Goal: Transaction & Acquisition: Purchase product/service

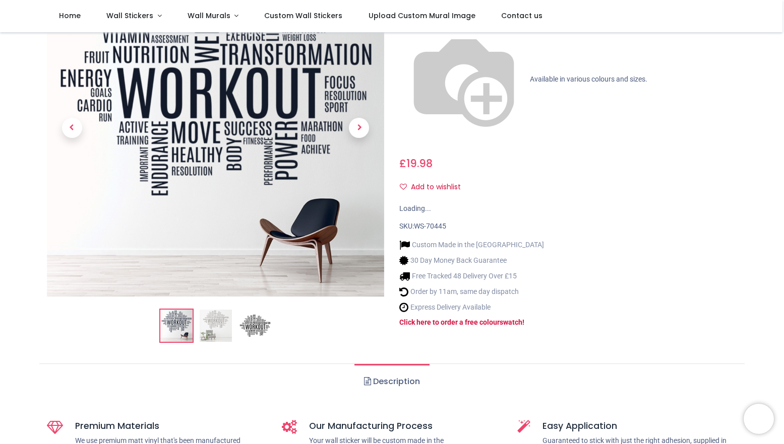
scroll to position [108, 0]
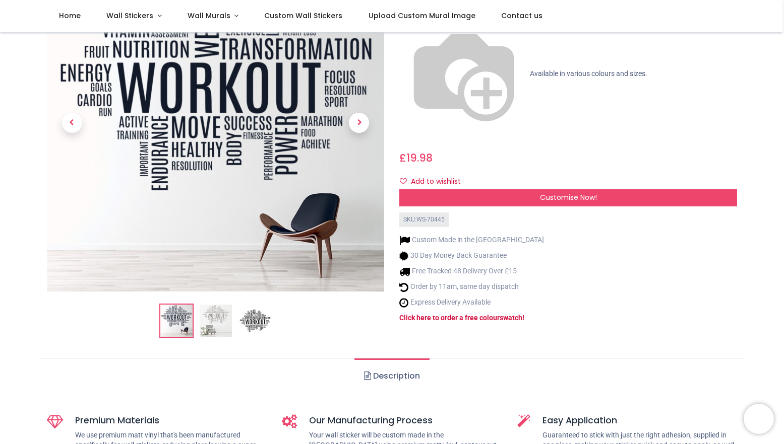
click at [213, 314] on img at bounding box center [216, 321] width 32 height 32
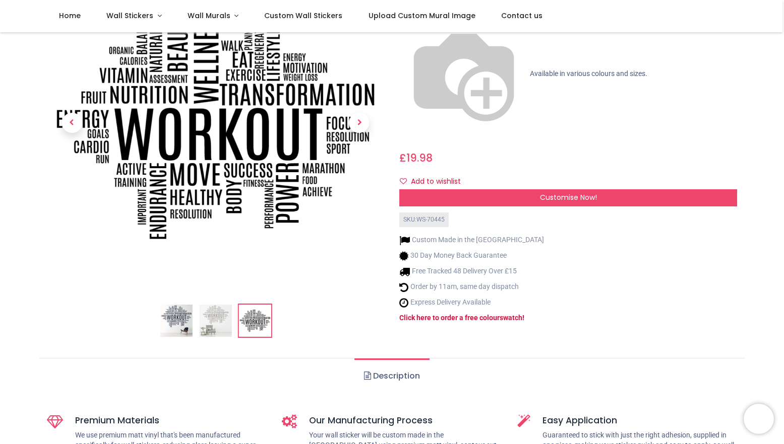
scroll to position [108, 0]
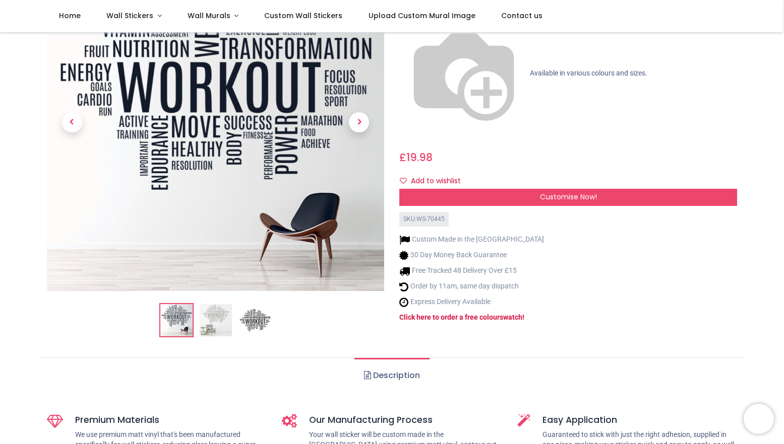
click at [217, 316] on img at bounding box center [216, 320] width 32 height 32
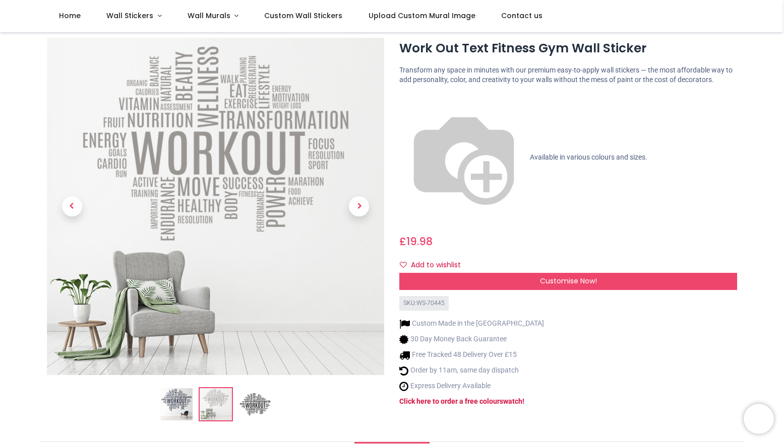
scroll to position [37, 0]
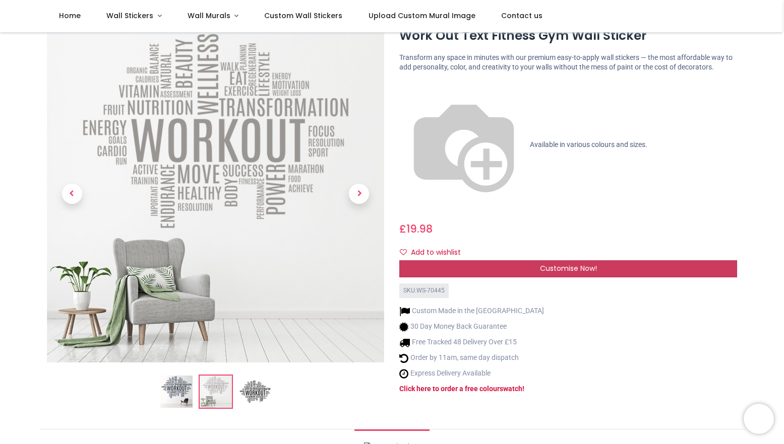
click at [587, 264] on span "Customise Now!" at bounding box center [568, 269] width 57 height 10
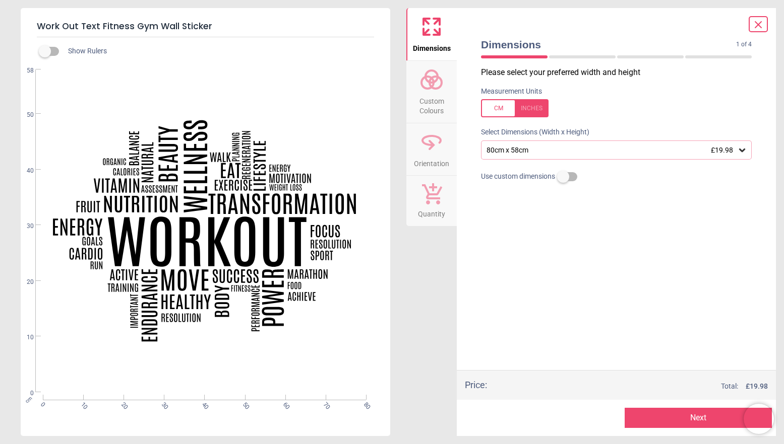
click at [597, 150] on div "80cm x 58cm £19.98" at bounding box center [610, 150] width 251 height 9
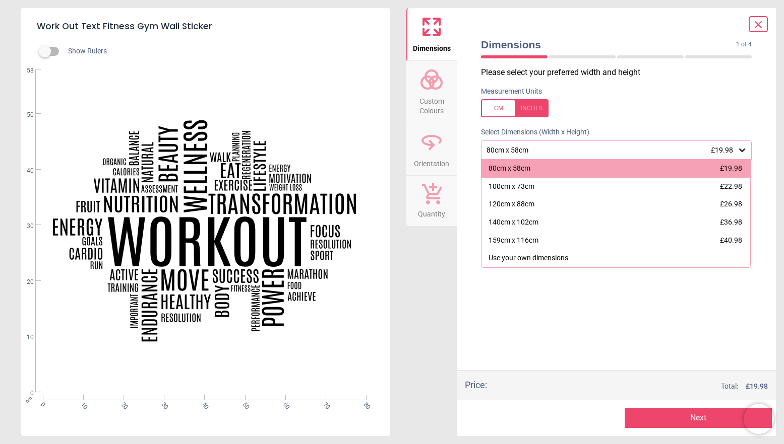
click at [563, 297] on div "Please select your preferred width and height Measurement Units Select Dimensio…" at bounding box center [616, 218] width 287 height 303
click at [571, 296] on div "Please select your preferred width and height Measurement Units Select Dimensio…" at bounding box center [616, 218] width 287 height 303
click at [438, 104] on span "Custom Colours" at bounding box center [431, 104] width 48 height 25
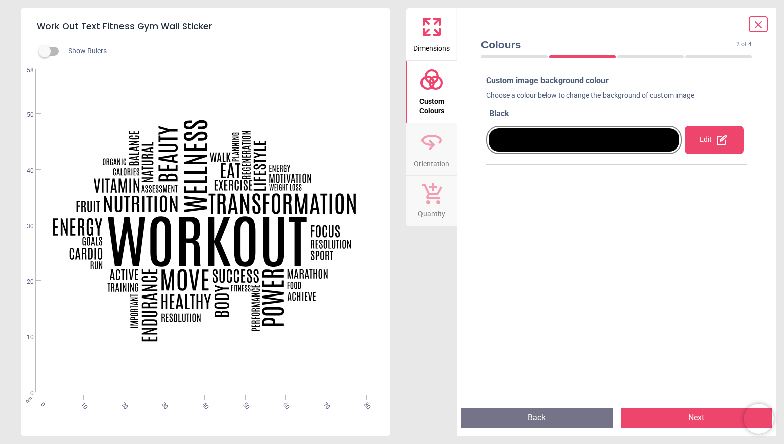
click at [628, 144] on div at bounding box center [583, 139] width 190 height 23
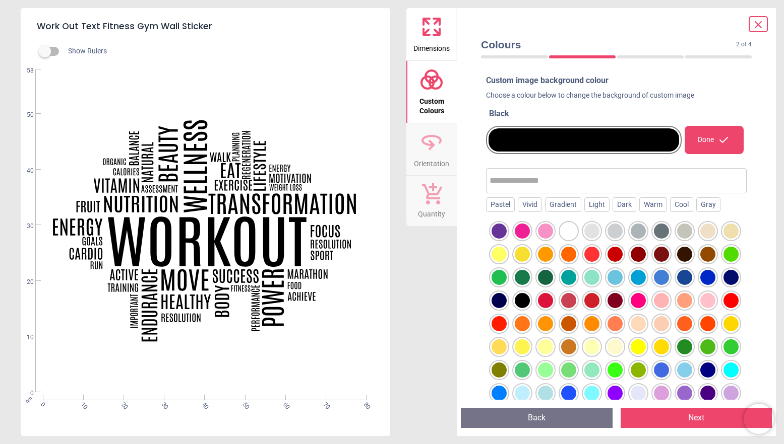
click at [712, 230] on div at bounding box center [707, 231] width 15 height 15
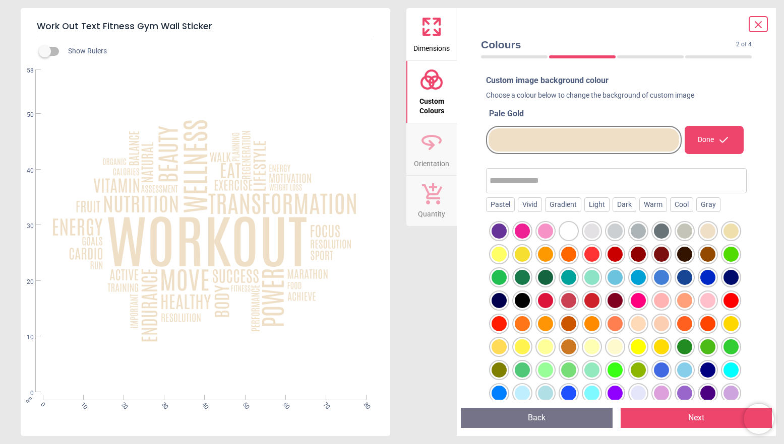
click at [729, 231] on div at bounding box center [730, 231] width 15 height 15
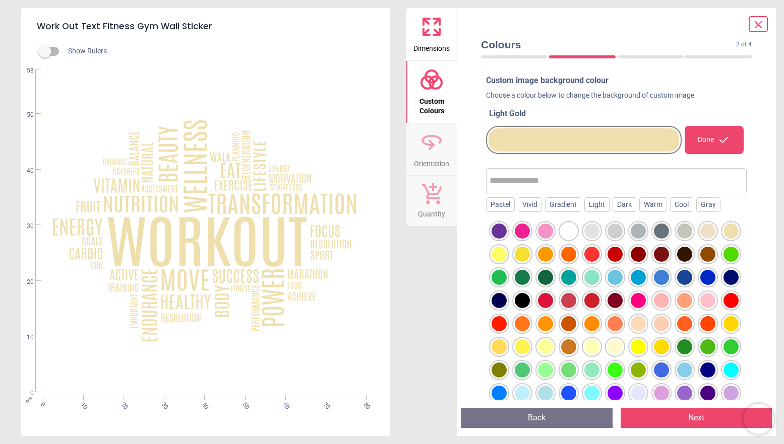
click at [714, 229] on div at bounding box center [707, 231] width 15 height 15
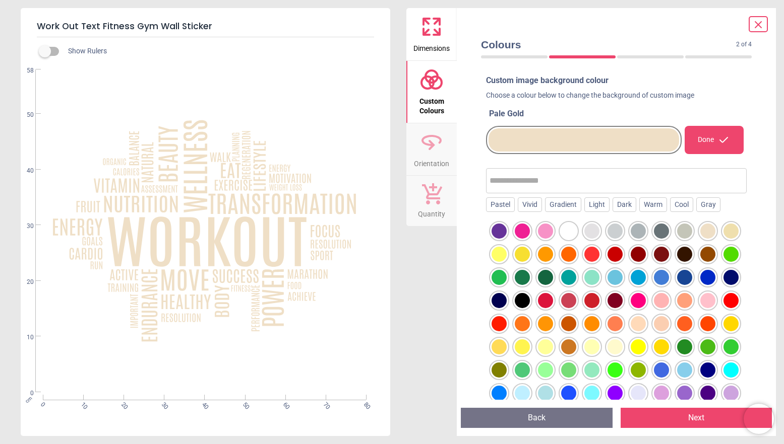
click at [733, 230] on div at bounding box center [730, 231] width 15 height 15
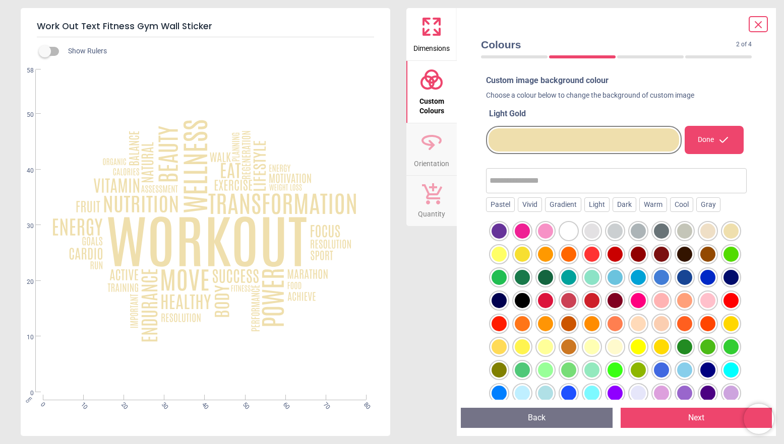
click at [660, 324] on div at bounding box center [661, 323] width 15 height 15
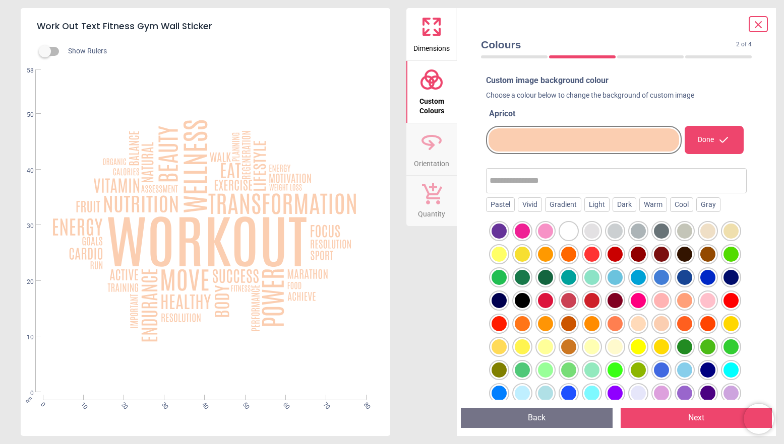
click at [639, 325] on div at bounding box center [637, 323] width 15 height 15
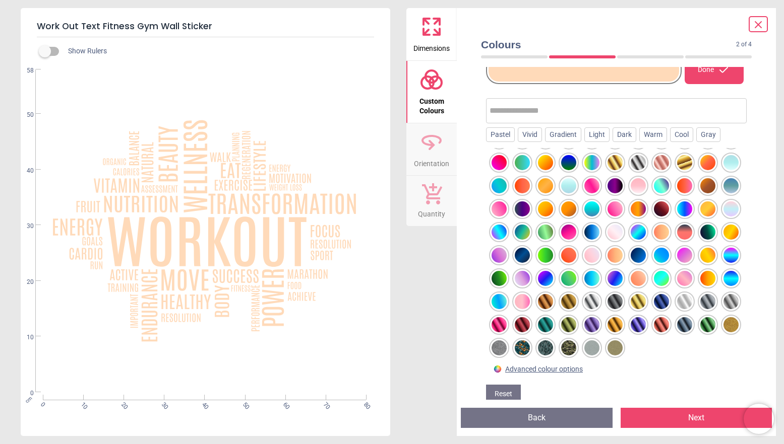
scroll to position [71, 0]
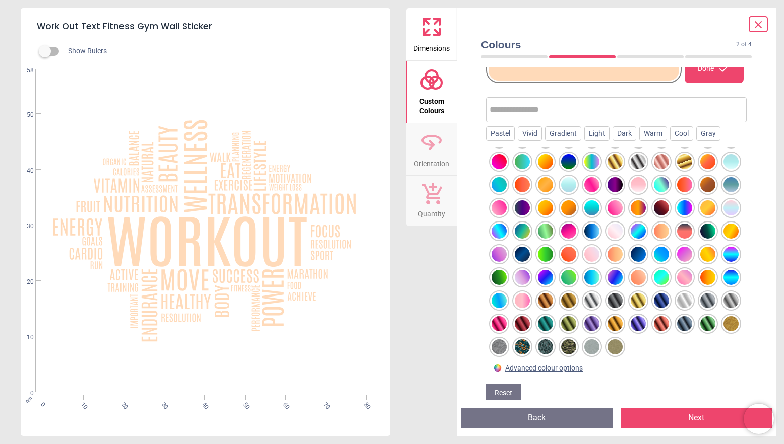
click at [566, 344] on div at bounding box center [568, 347] width 15 height 15
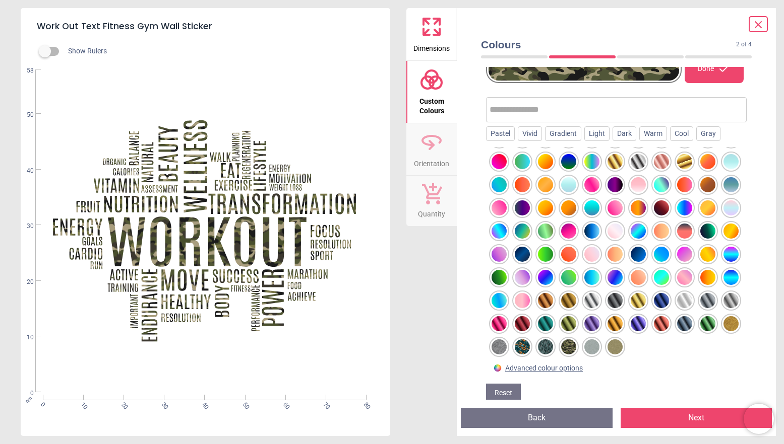
click at [569, 320] on div at bounding box center [568, 323] width 15 height 15
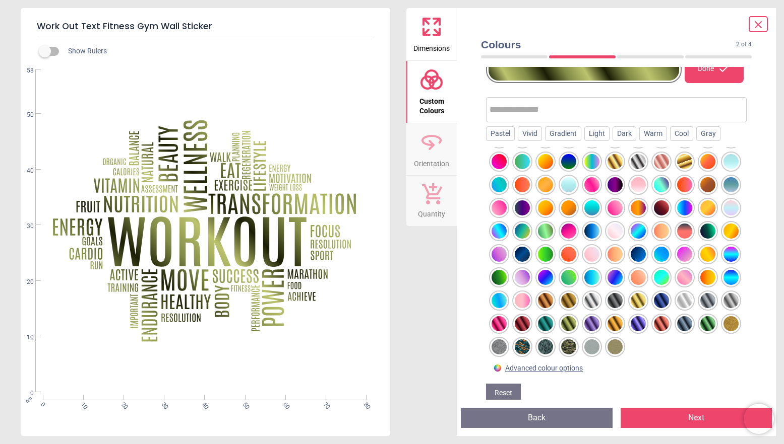
click at [581, 312] on div at bounding box center [616, 253] width 261 height 213
click at [594, 318] on div at bounding box center [591, 323] width 15 height 15
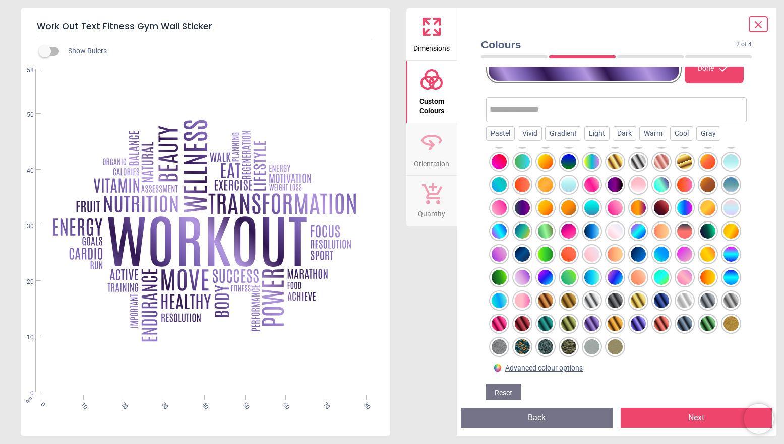
click at [596, 300] on div at bounding box center [591, 300] width 15 height 15
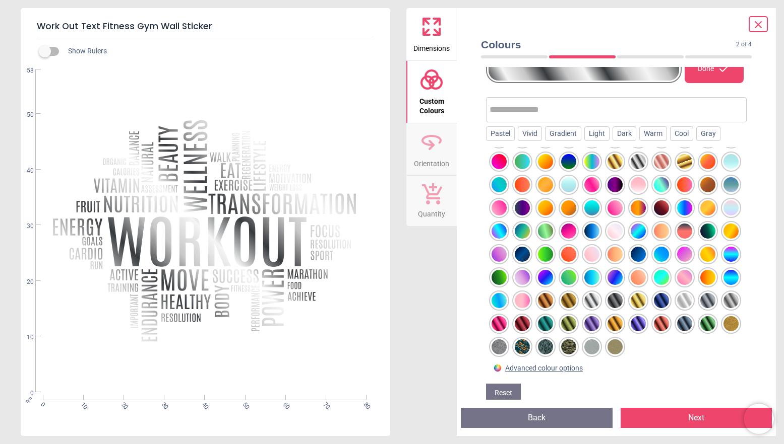
click at [727, 303] on div at bounding box center [730, 300] width 15 height 15
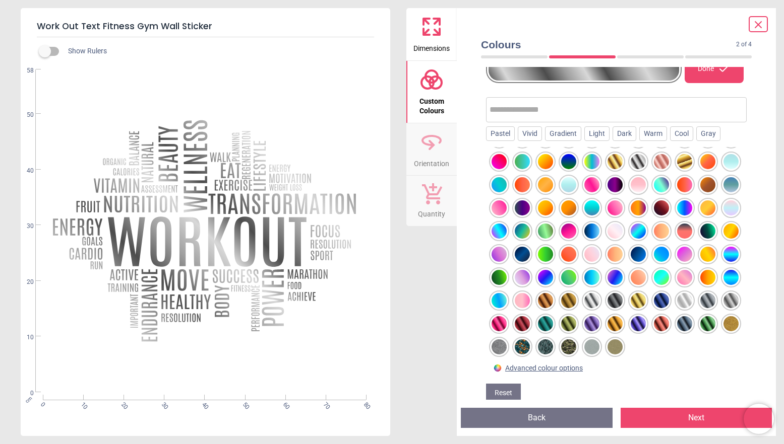
click at [715, 302] on div at bounding box center [707, 300] width 15 height 15
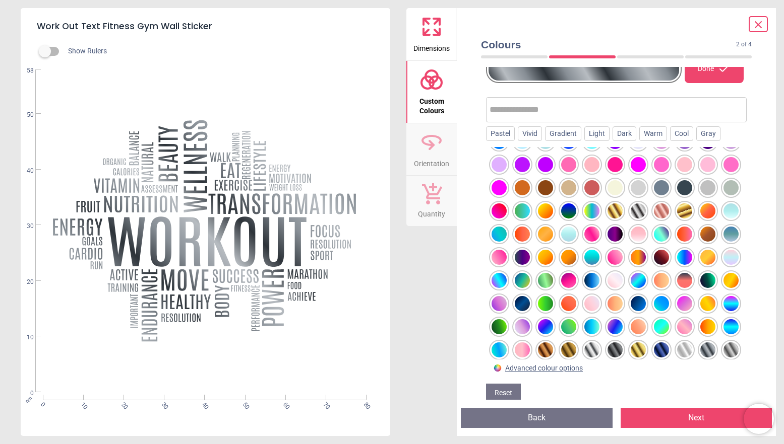
scroll to position [180, 0]
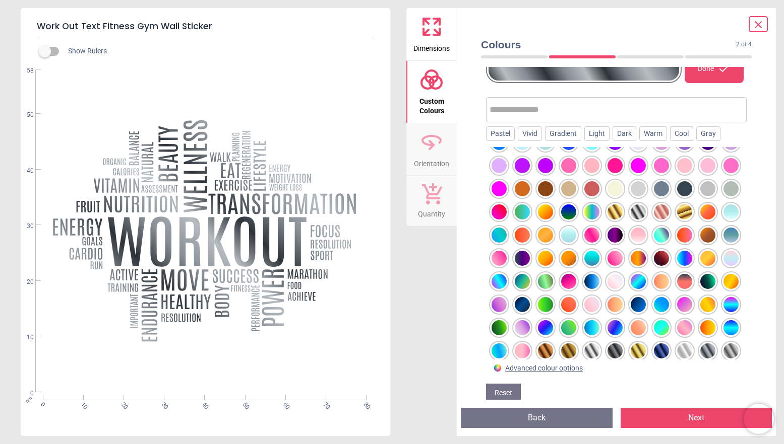
click at [570, 280] on div at bounding box center [568, 281] width 15 height 15
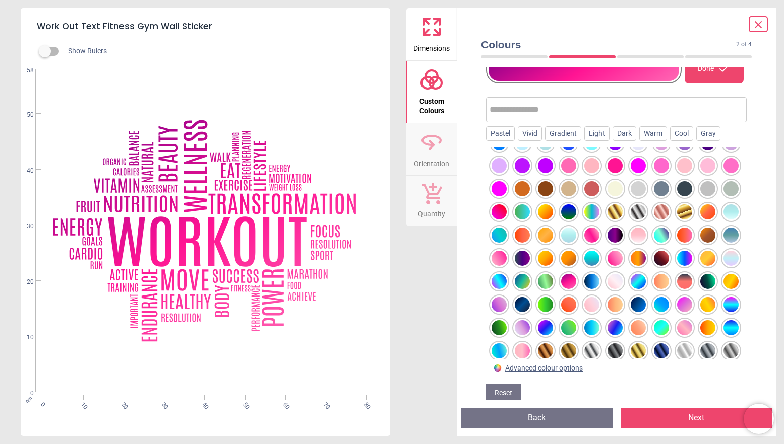
click at [529, 237] on div at bounding box center [521, 235] width 15 height 15
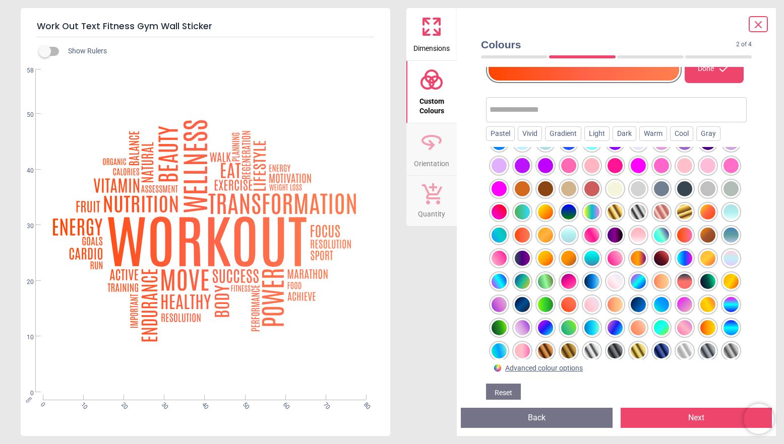
click at [637, 208] on div at bounding box center [637, 212] width 15 height 15
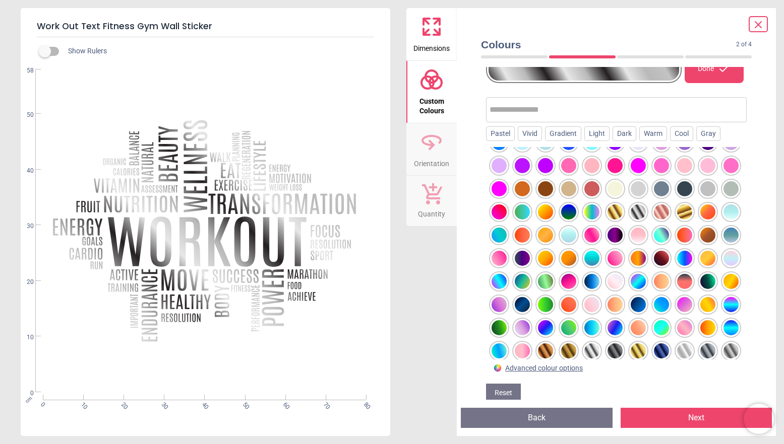
click at [733, 207] on div at bounding box center [730, 212] width 15 height 15
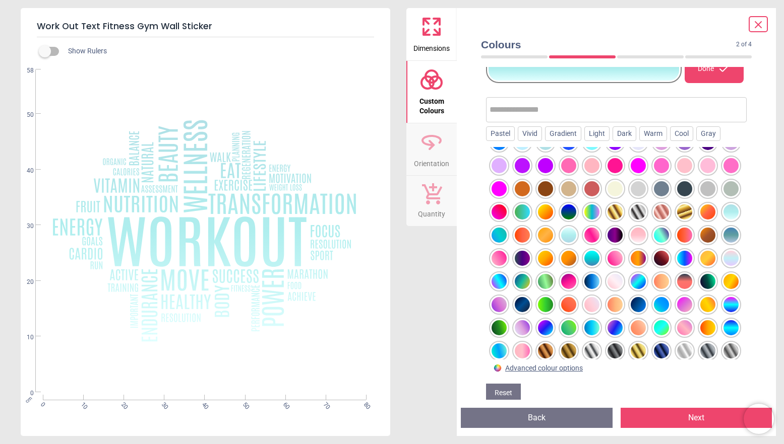
click at [728, 191] on div at bounding box center [730, 188] width 15 height 15
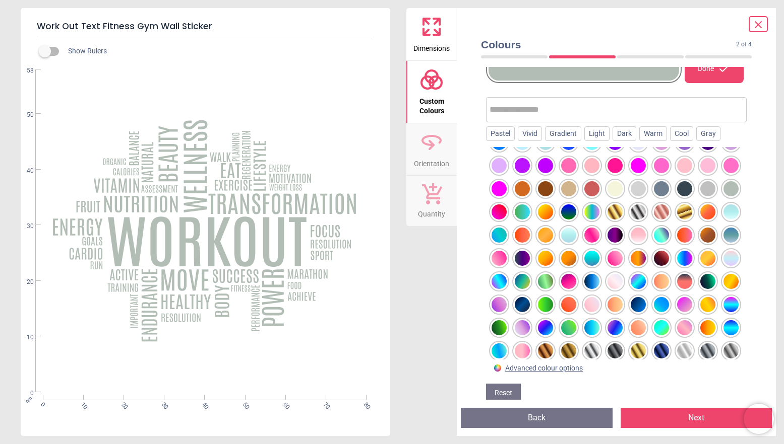
click at [709, 188] on div at bounding box center [707, 188] width 15 height 15
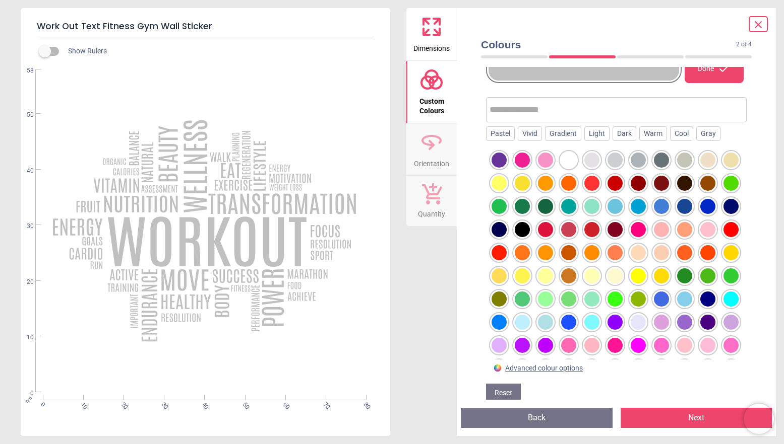
scroll to position [0, 0]
click at [665, 155] on div at bounding box center [661, 160] width 15 height 15
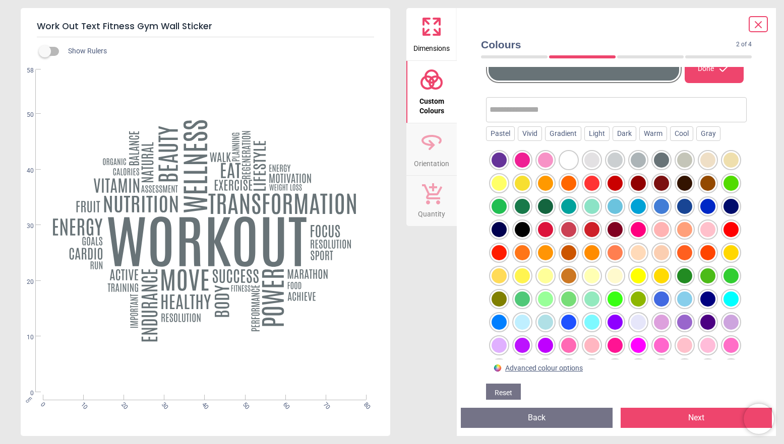
click at [684, 160] on div at bounding box center [684, 160] width 15 height 15
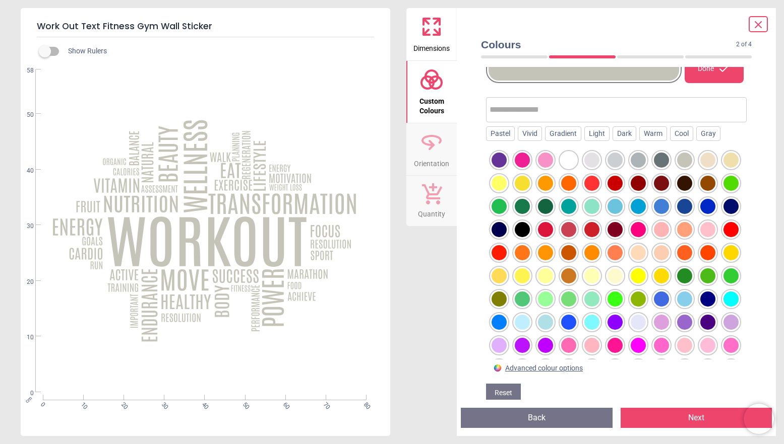
click at [662, 157] on div at bounding box center [661, 160] width 15 height 15
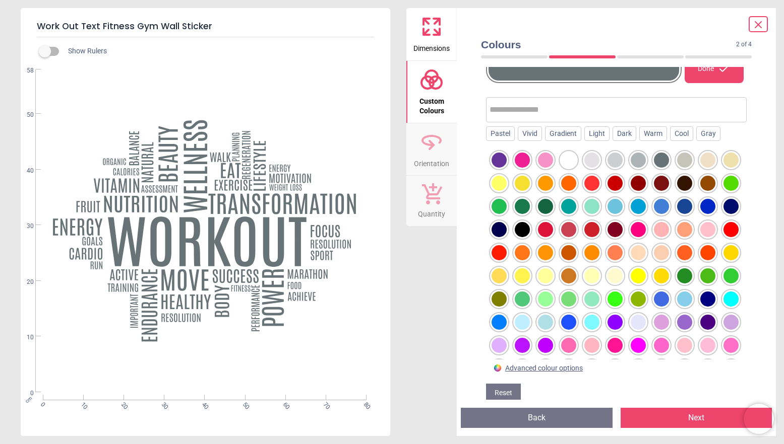
click at [643, 159] on div at bounding box center [637, 160] width 15 height 15
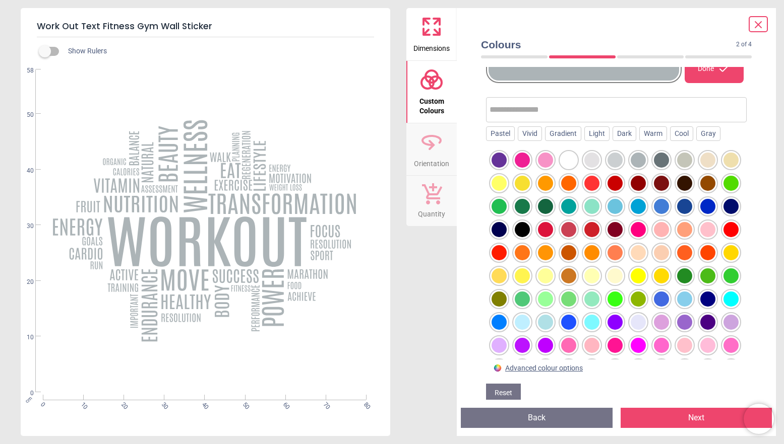
click at [661, 157] on div at bounding box center [661, 160] width 15 height 15
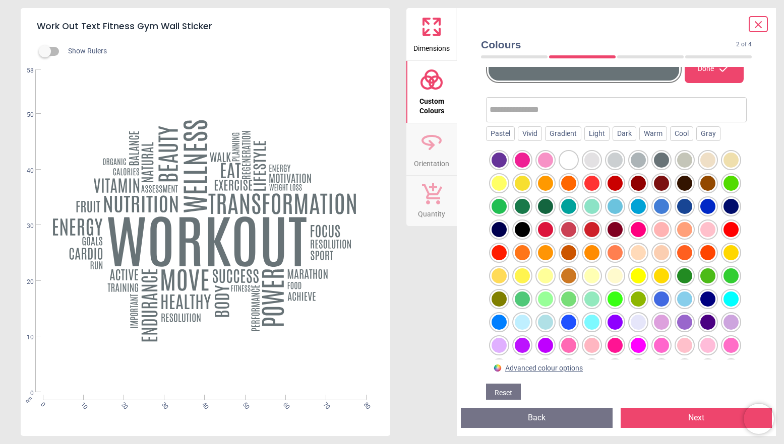
click at [588, 160] on div at bounding box center [591, 160] width 15 height 15
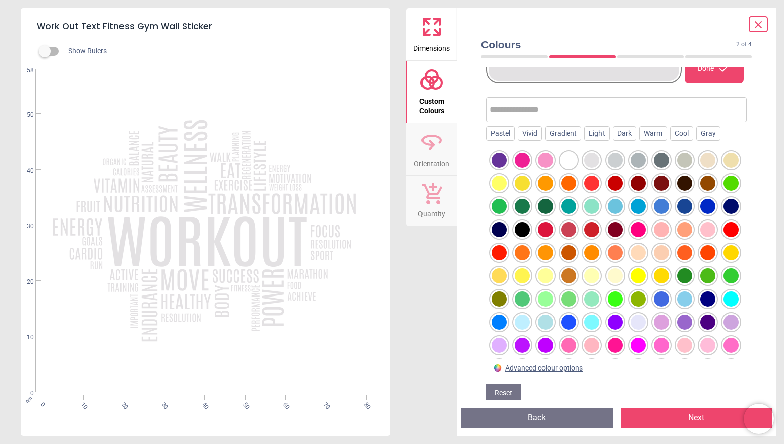
click at [664, 160] on div at bounding box center [661, 160] width 15 height 15
